Goal: Transaction & Acquisition: Download file/media

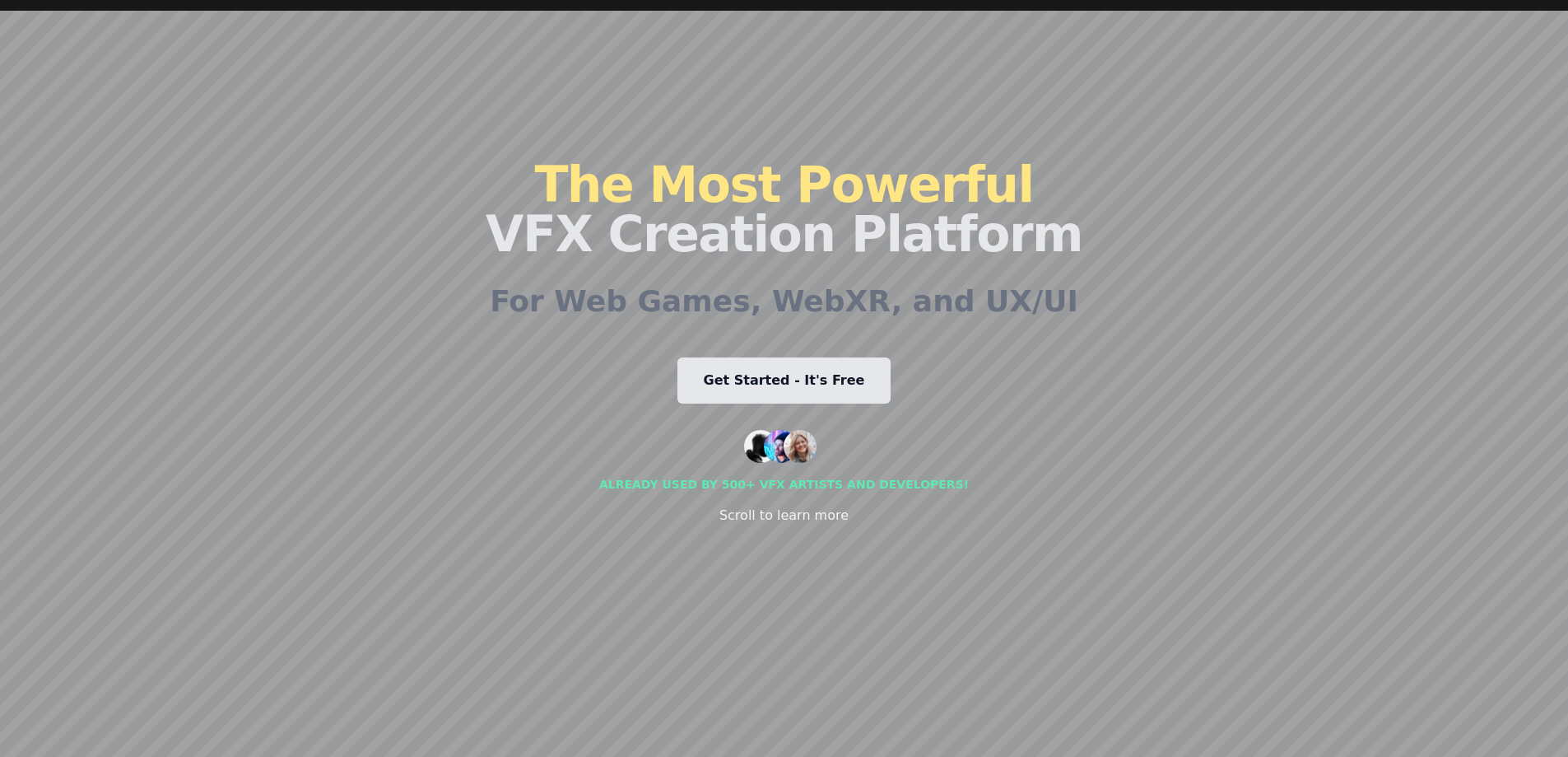
scroll to position [82, 0]
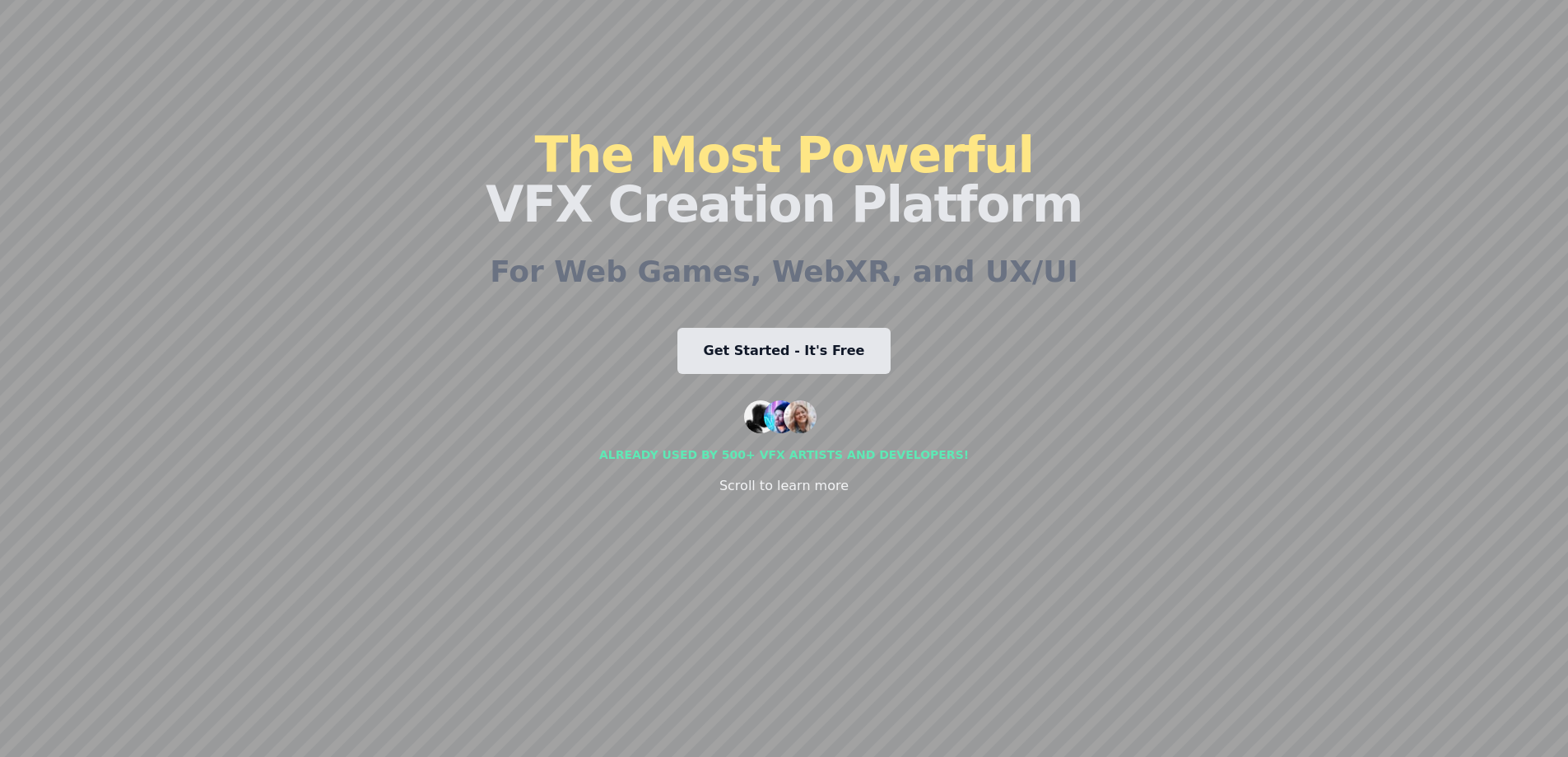
click at [776, 484] on div "Scroll to learn more" at bounding box center [784, 485] width 129 height 20
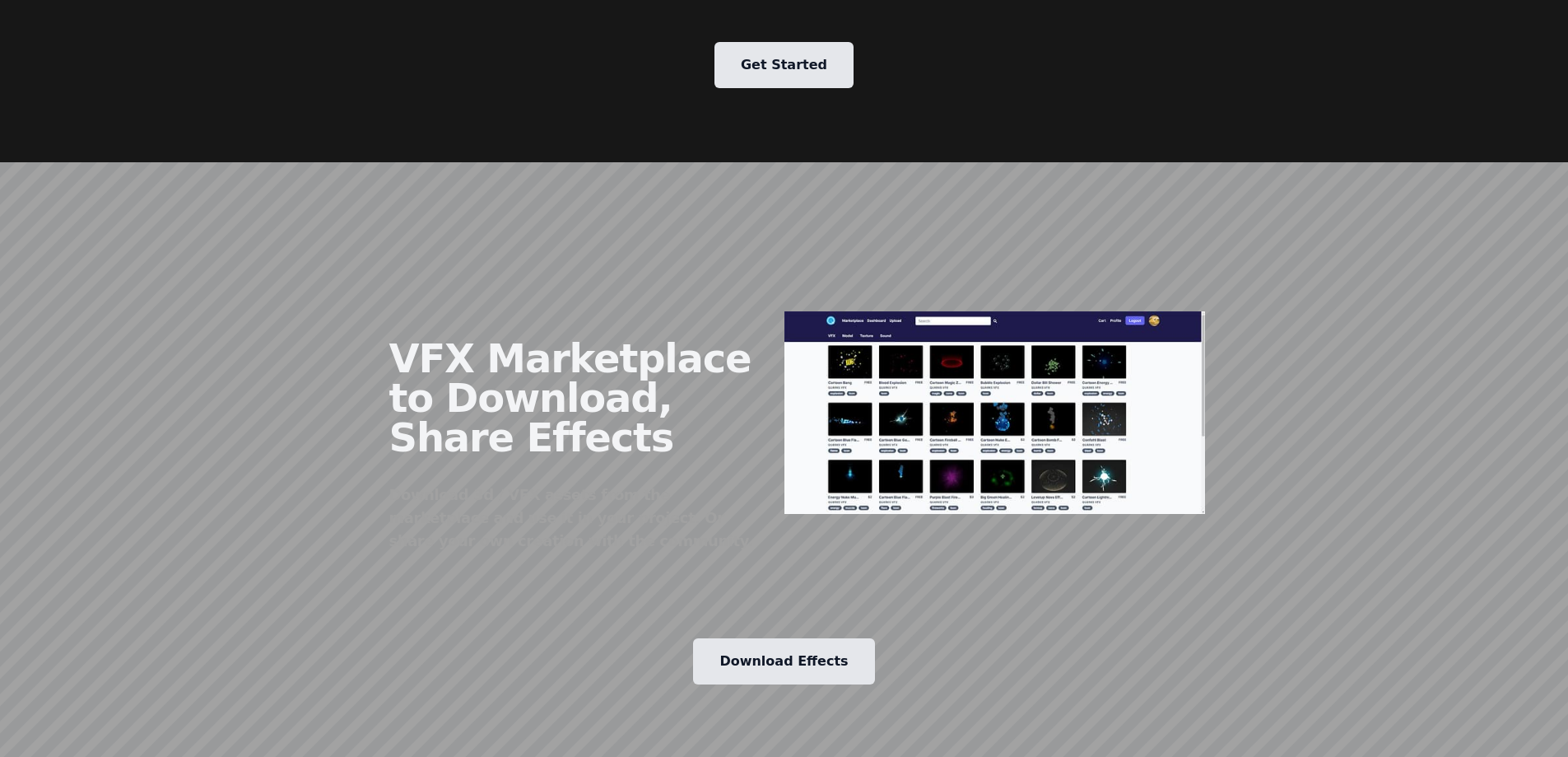
scroll to position [2072, 0]
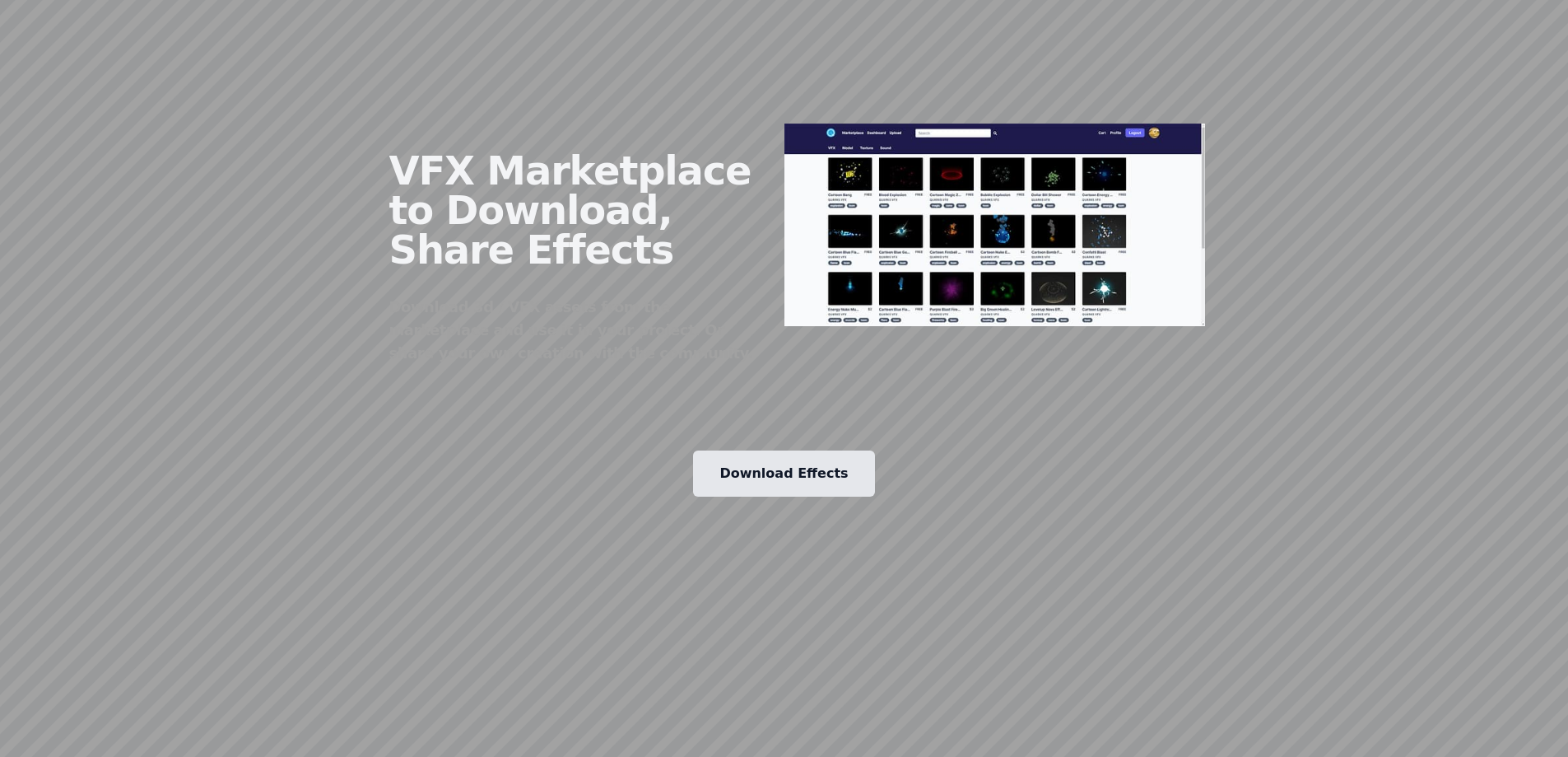
click at [775, 457] on link "Download Effects" at bounding box center [783, 474] width 181 height 46
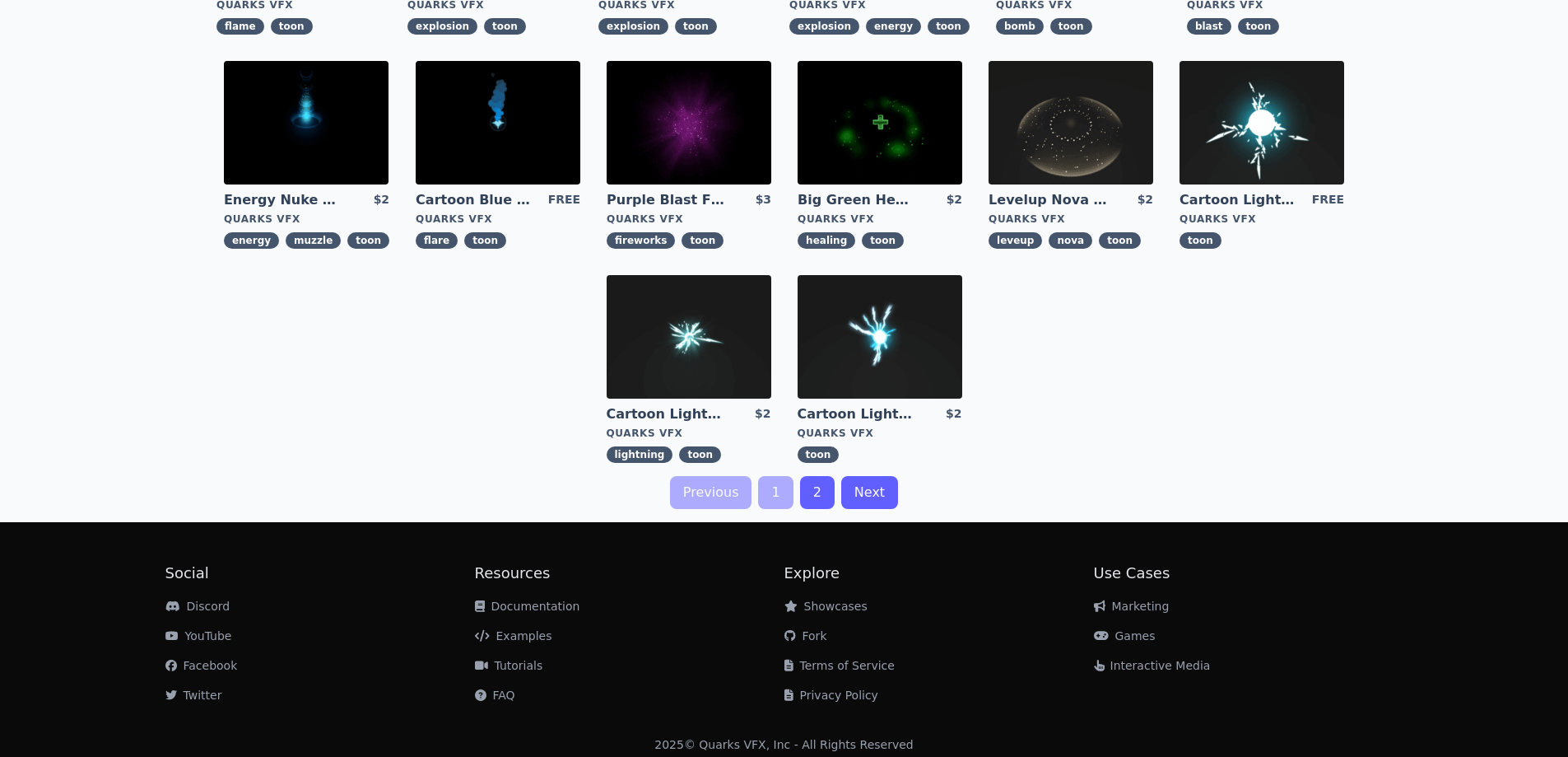
scroll to position [503, 0]
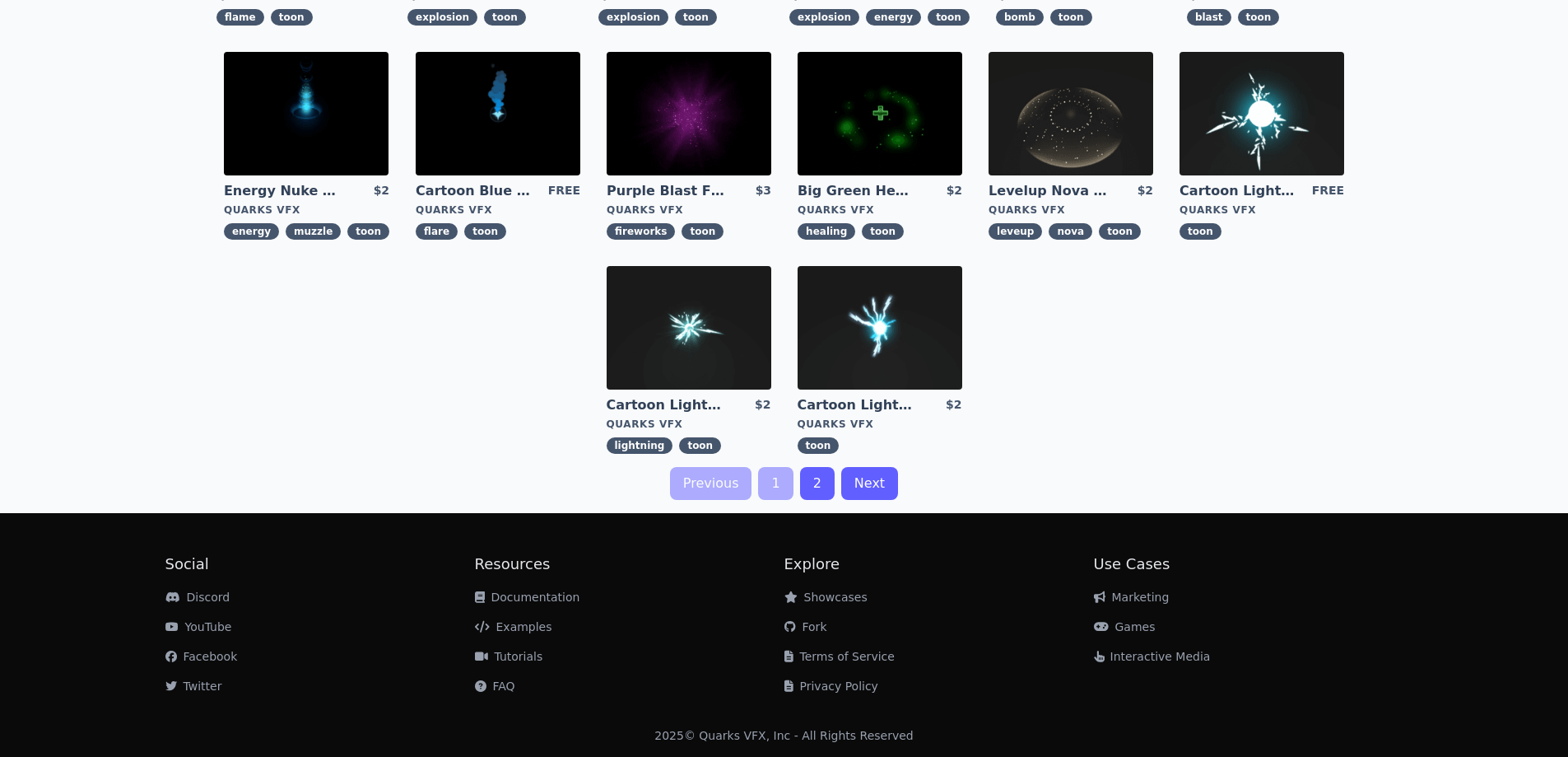
click at [817, 483] on link "2" at bounding box center [817, 483] width 35 height 33
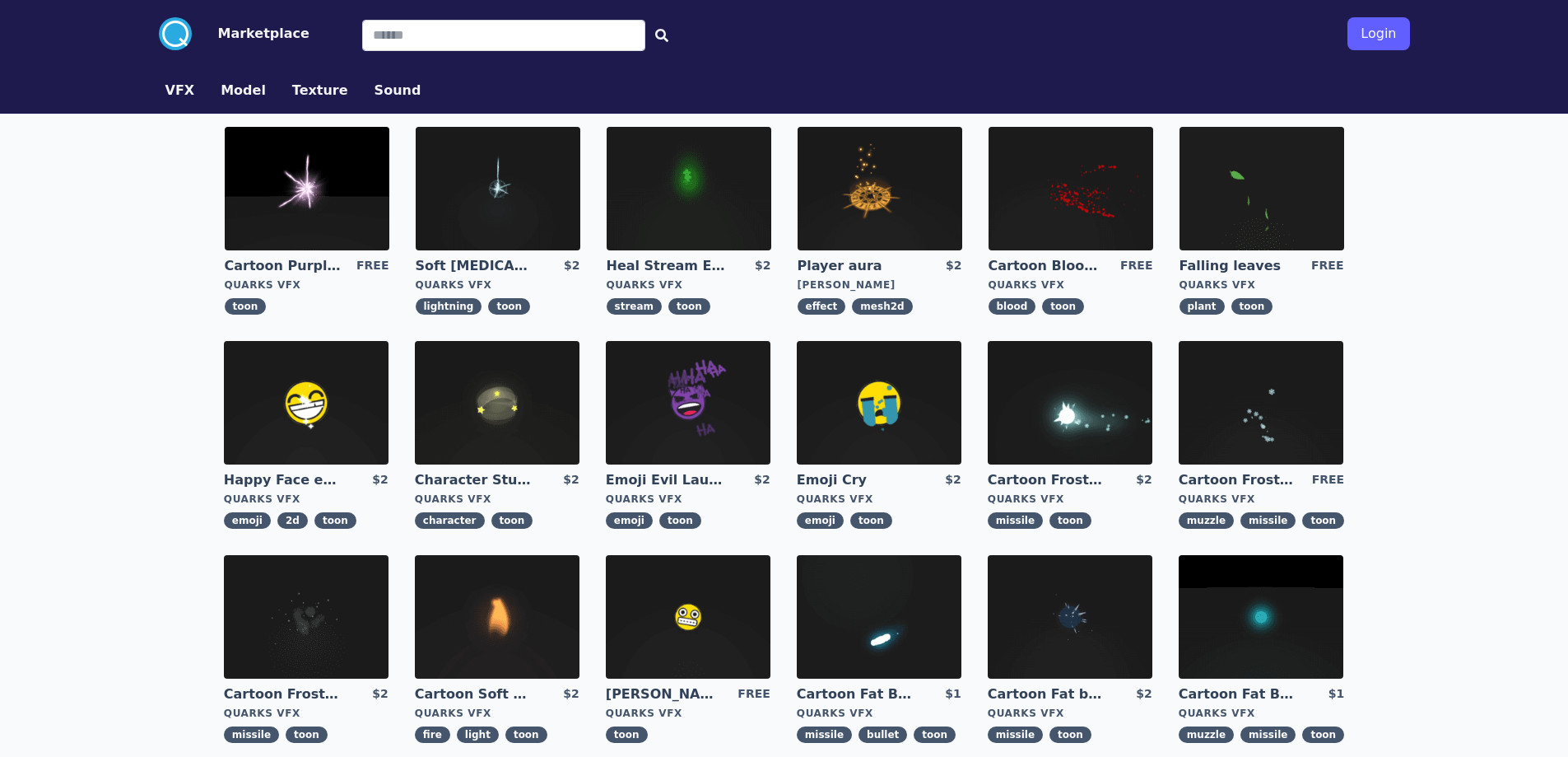
click at [180, 84] on button "VFX" at bounding box center [180, 90] width 29 height 20
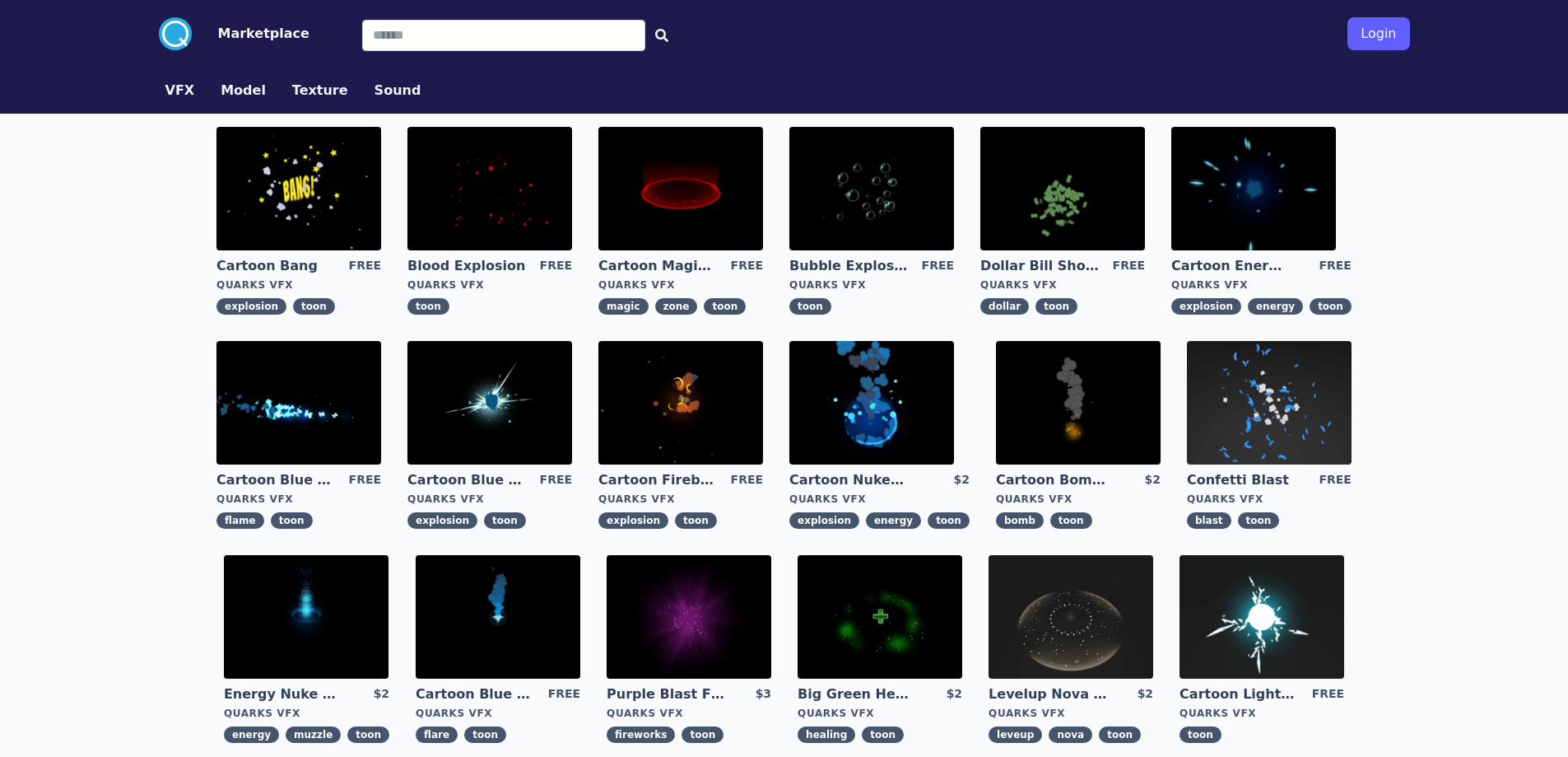
click at [293, 85] on button "Texture" at bounding box center [320, 90] width 56 height 20
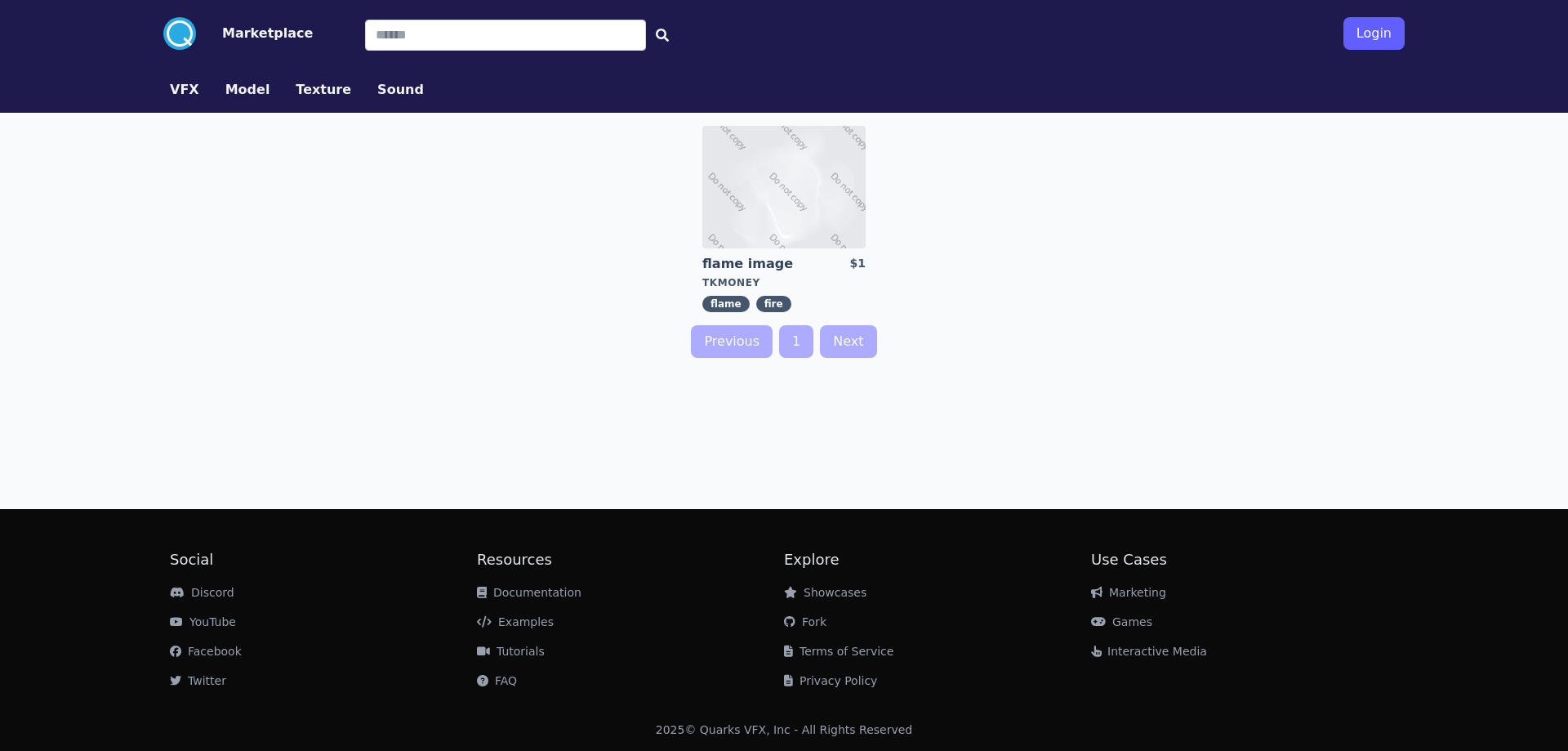
click at [396, 90] on button "Sound" at bounding box center [401, 89] width 47 height 20
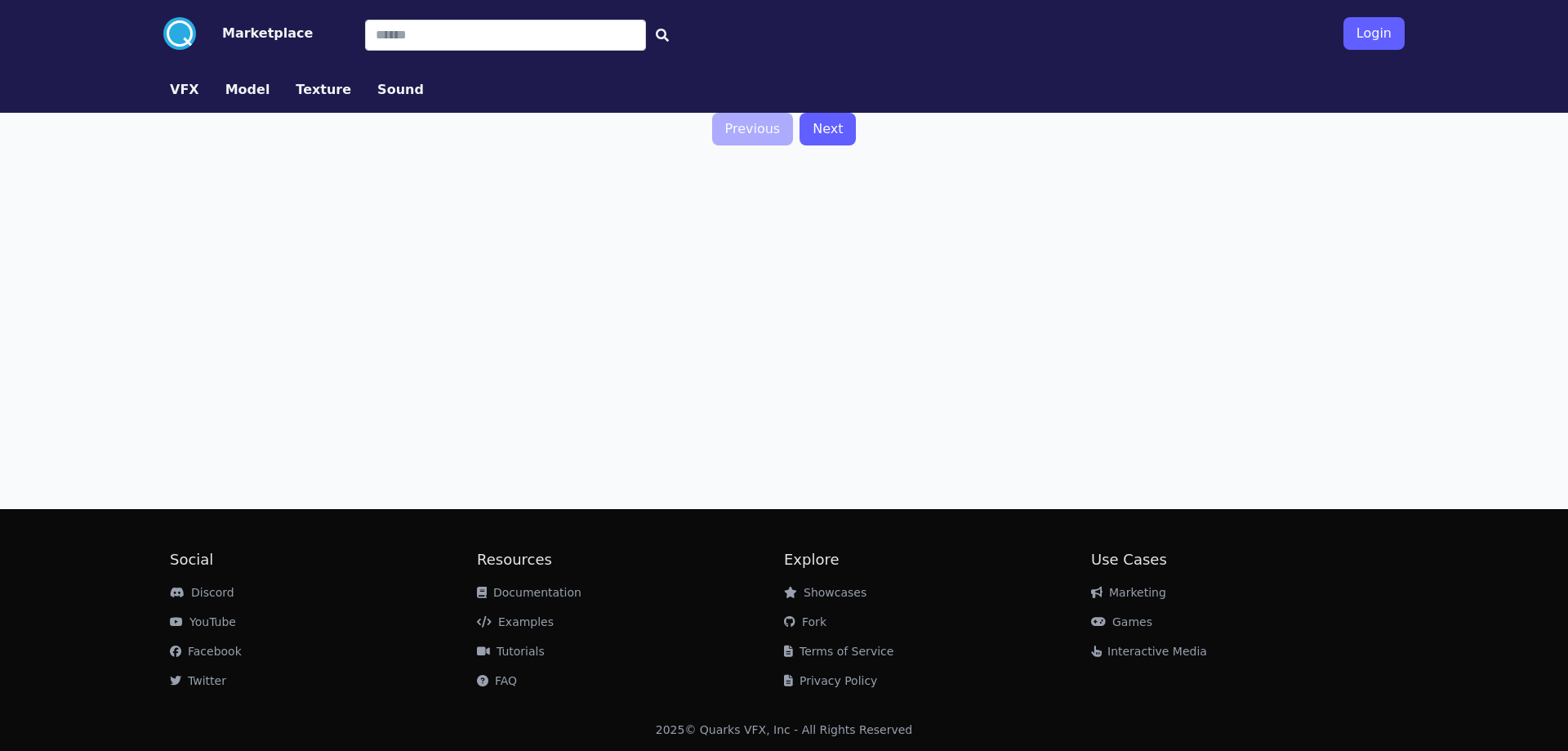
click at [250, 92] on button "Model" at bounding box center [248, 89] width 45 height 20
click at [245, 39] on button "Marketplace" at bounding box center [267, 33] width 90 height 20
click at [190, 94] on button "VFX" at bounding box center [184, 89] width 29 height 20
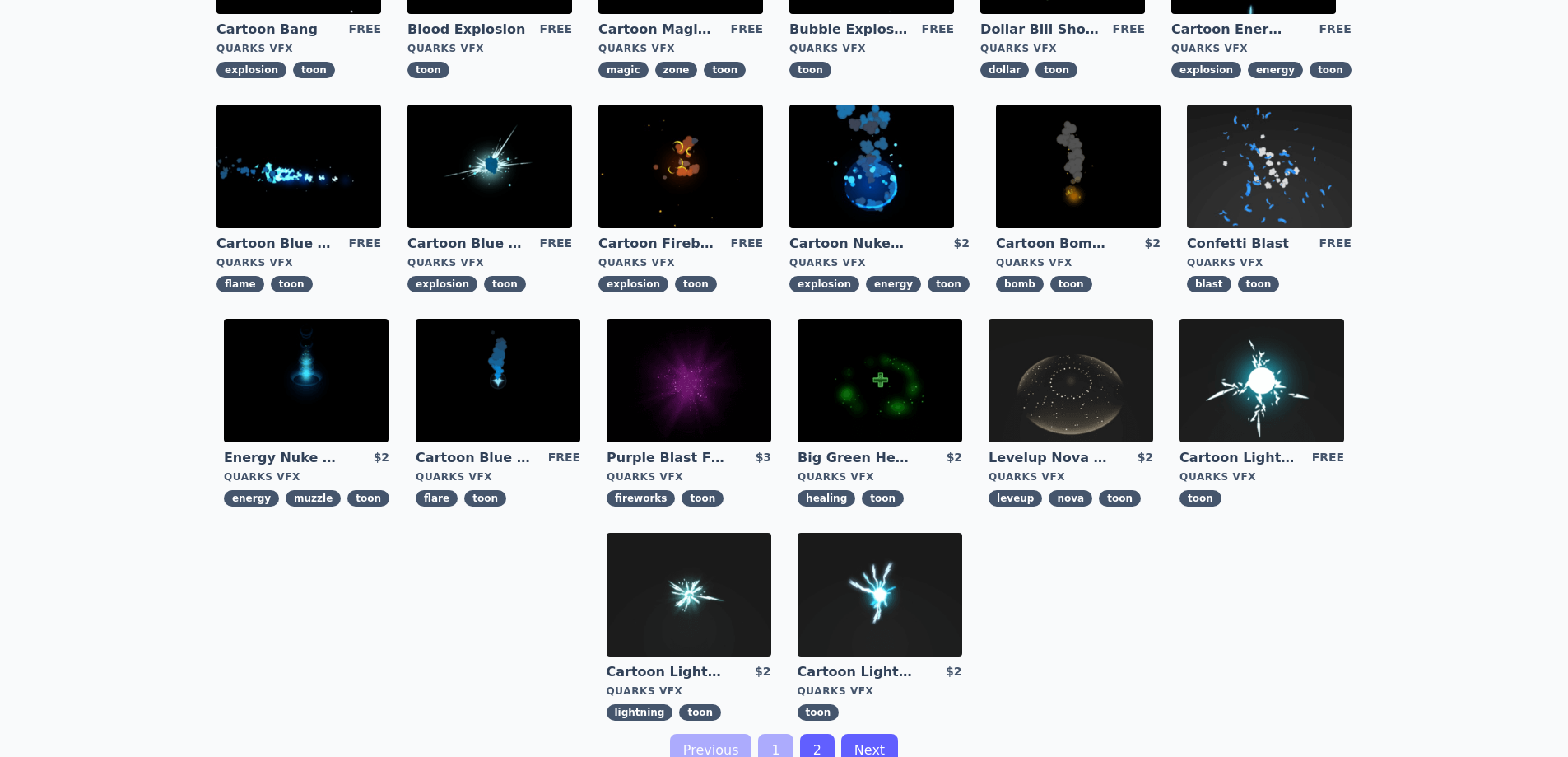
scroll to position [247, 0]
